Goal: Navigation & Orientation: Find specific page/section

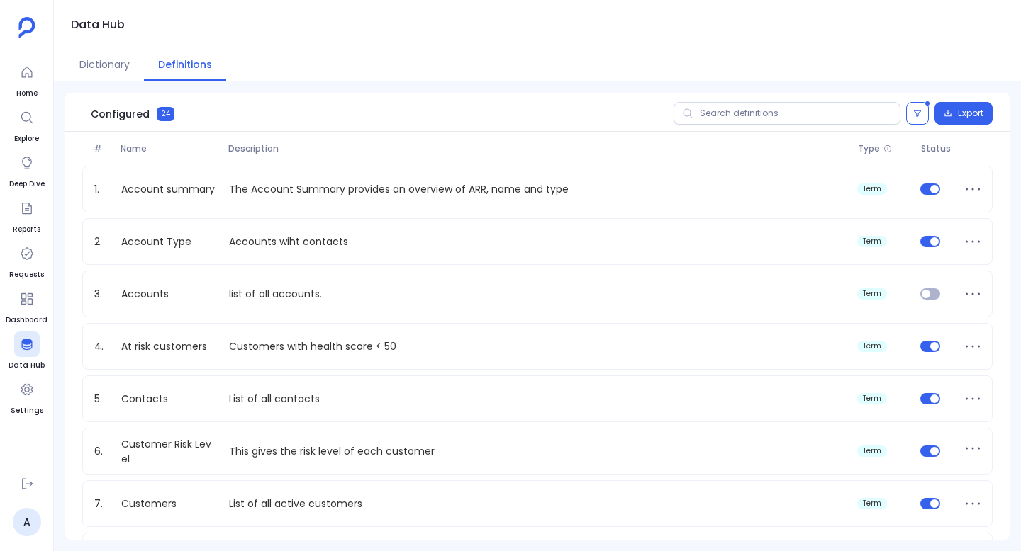
scroll to position [948, 0]
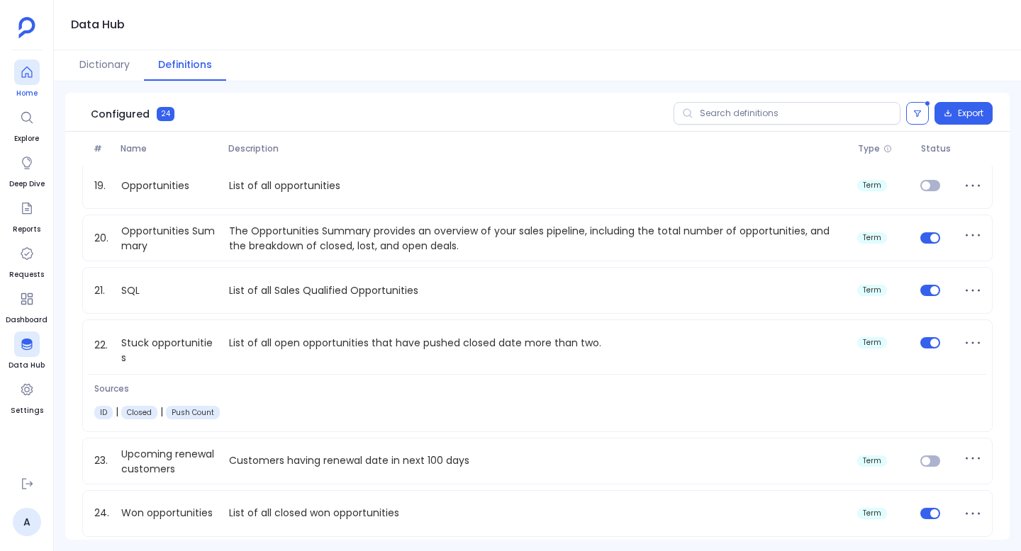
click at [21, 86] on link "Home" at bounding box center [27, 80] width 26 height 40
